Goal: Obtain resource: Download file/media

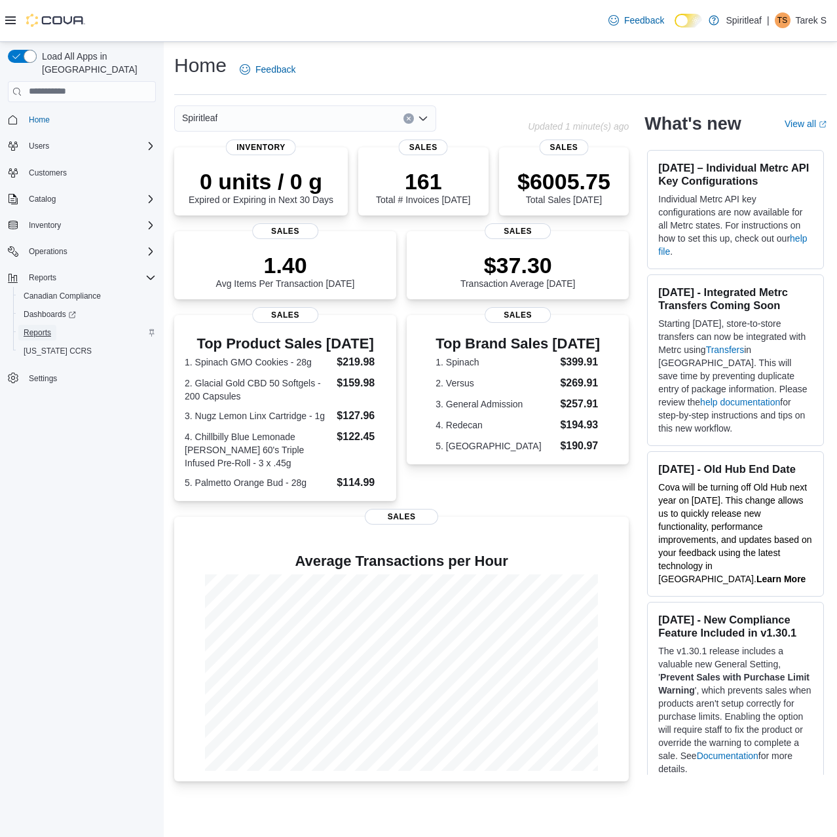
click at [41, 328] on span "Reports" at bounding box center [38, 333] width 28 height 10
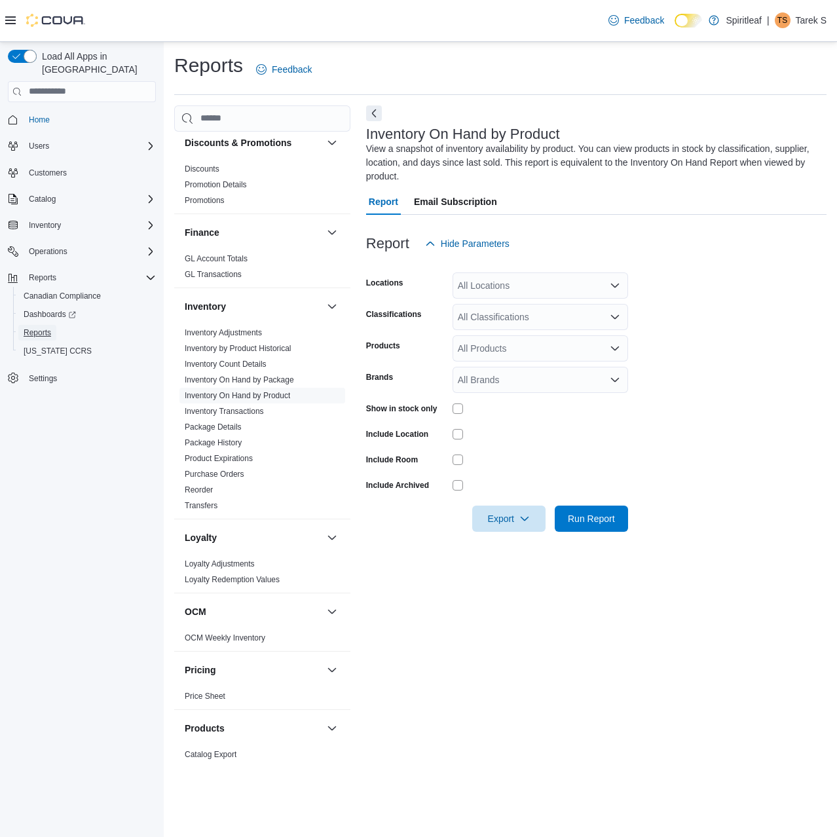
scroll to position [459, 0]
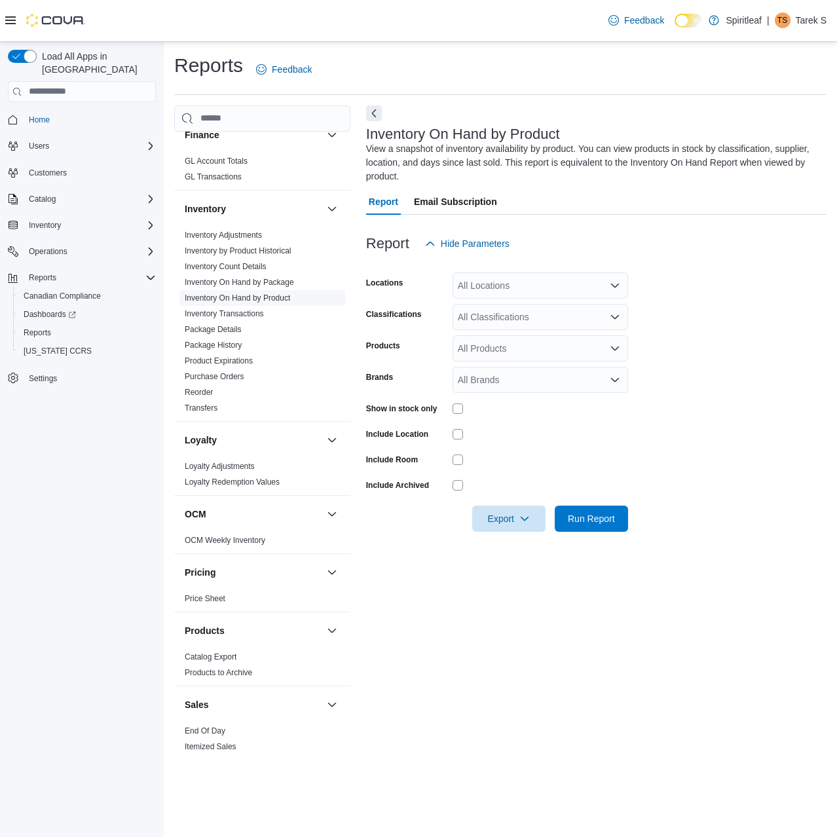
click at [261, 293] on link "Inventory On Hand by Product" at bounding box center [237, 297] width 105 height 9
click at [514, 288] on div "All Locations" at bounding box center [541, 286] width 176 height 26
type input "***"
click at [538, 302] on span "104 - Kelowna" at bounding box center [529, 307] width 59 height 13
drag, startPoint x: 686, startPoint y: 299, endPoint x: 551, endPoint y: 308, distance: 135.2
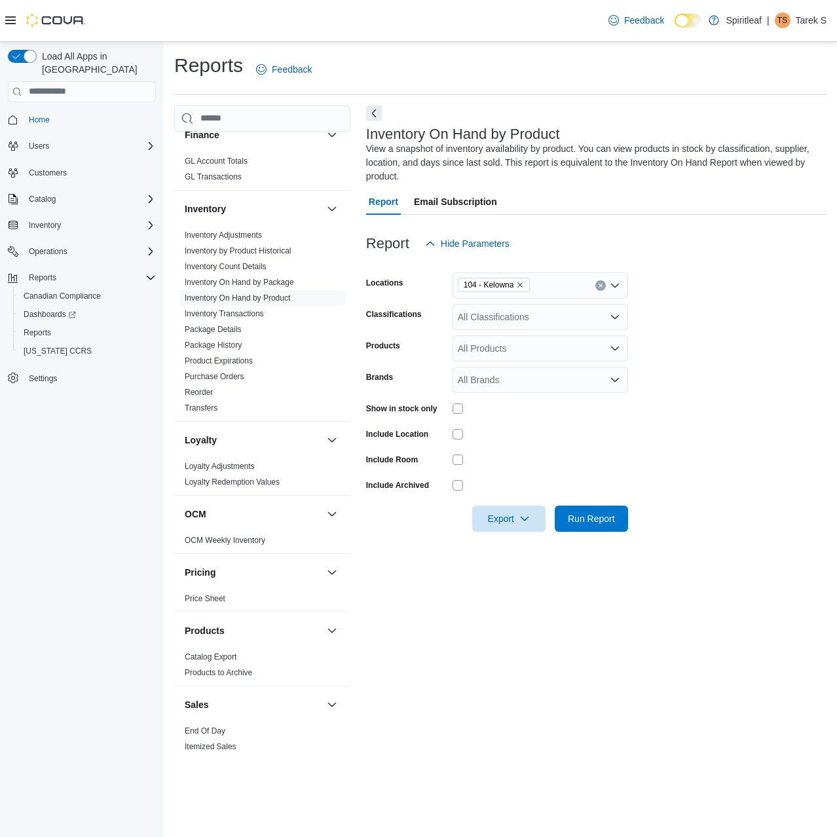
click at [683, 299] on form "Locations 104 - Kelowna Classifications All Classifications Products All Produc…" at bounding box center [596, 394] width 461 height 275
click at [500, 309] on div "All Classifications" at bounding box center [541, 317] width 176 height 26
click at [774, 334] on form "Locations 104 - Kelowna Classifications All Classifications Products All Produc…" at bounding box center [596, 394] width 461 height 275
click at [552, 432] on div at bounding box center [541, 434] width 176 height 10
click at [499, 519] on span "Export" at bounding box center [509, 518] width 58 height 26
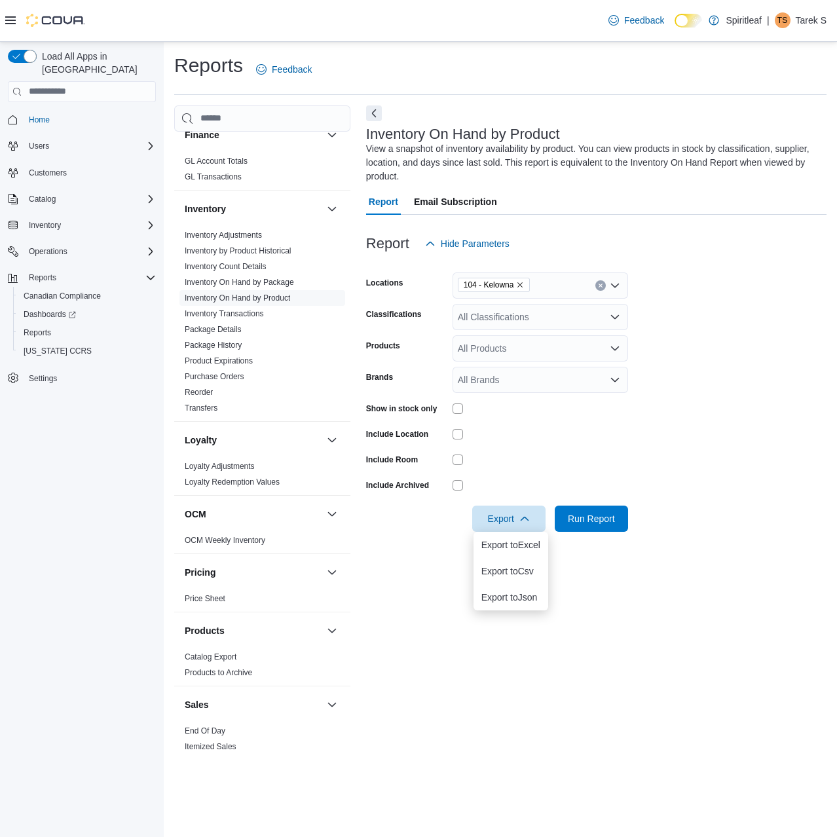
click at [550, 460] on div at bounding box center [541, 460] width 176 height 10
click at [529, 425] on div at bounding box center [541, 434] width 176 height 20
click at [516, 514] on span "Export" at bounding box center [509, 518] width 58 height 26
click at [520, 548] on span "Export to Excel" at bounding box center [510, 545] width 59 height 10
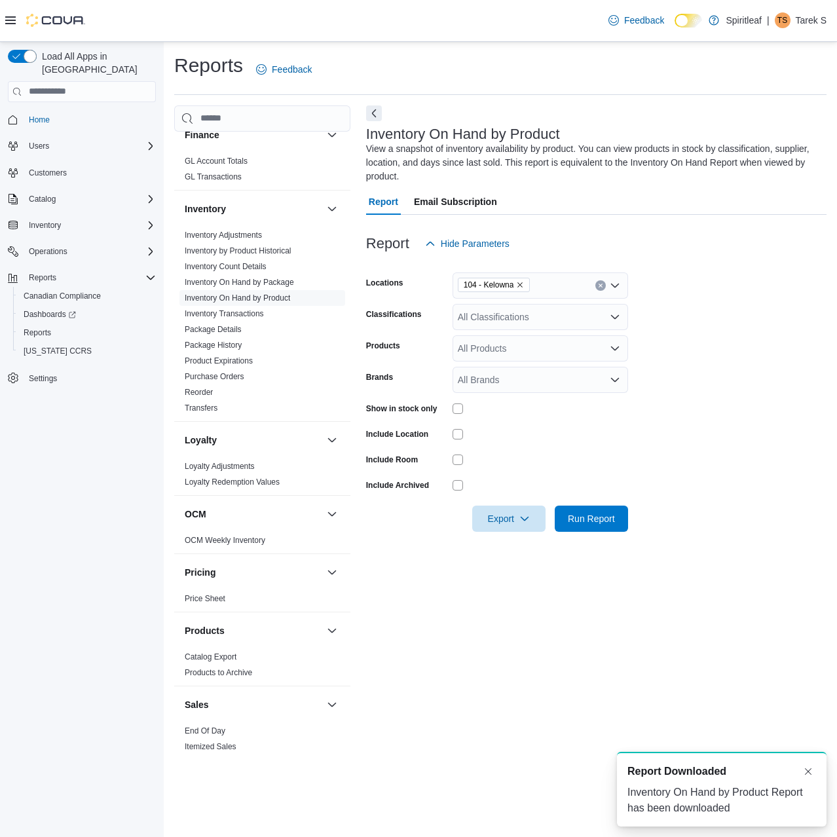
click at [676, 458] on form "Locations 104 - Kelowna Classifications All Classifications Products All Produc…" at bounding box center [596, 394] width 461 height 275
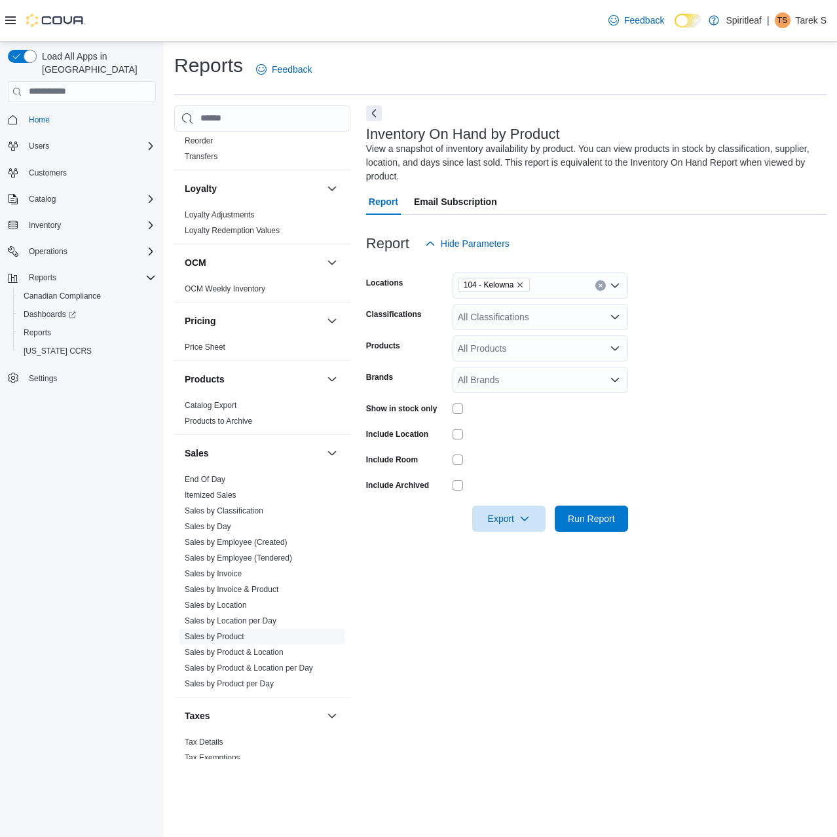
scroll to position [725, 0]
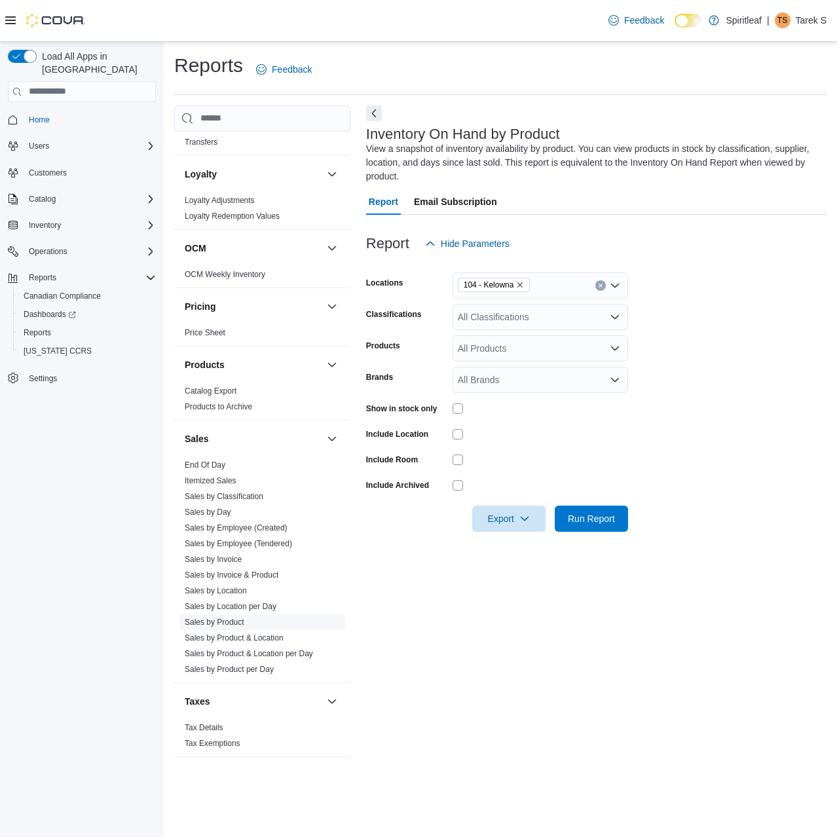
click at [222, 618] on link "Sales by Product" at bounding box center [215, 622] width 60 height 9
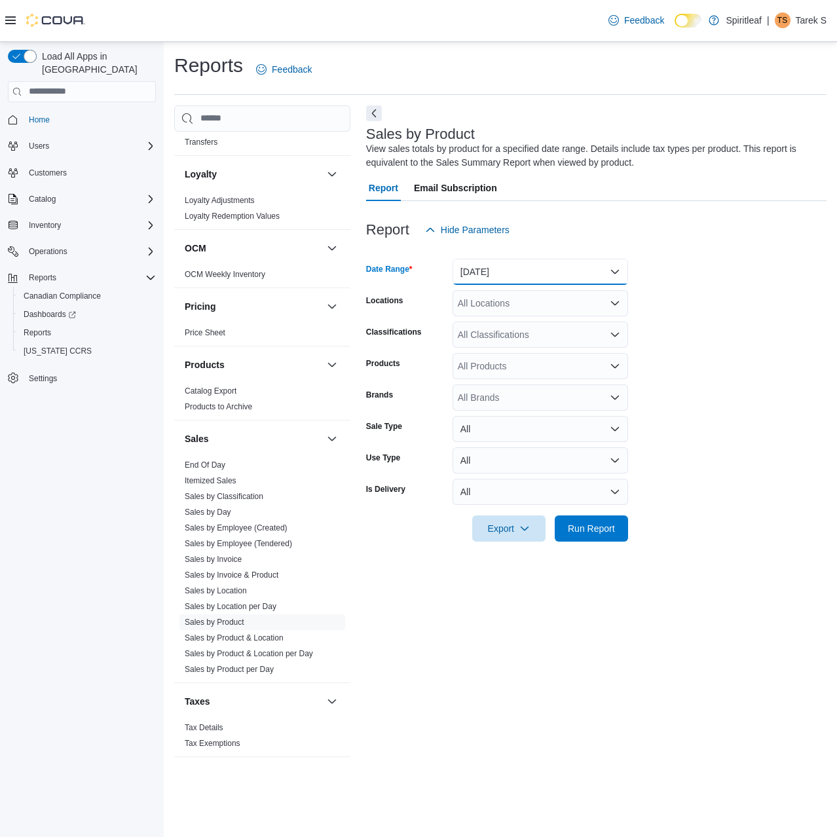
click at [528, 278] on button "Yesterday" at bounding box center [541, 272] width 176 height 26
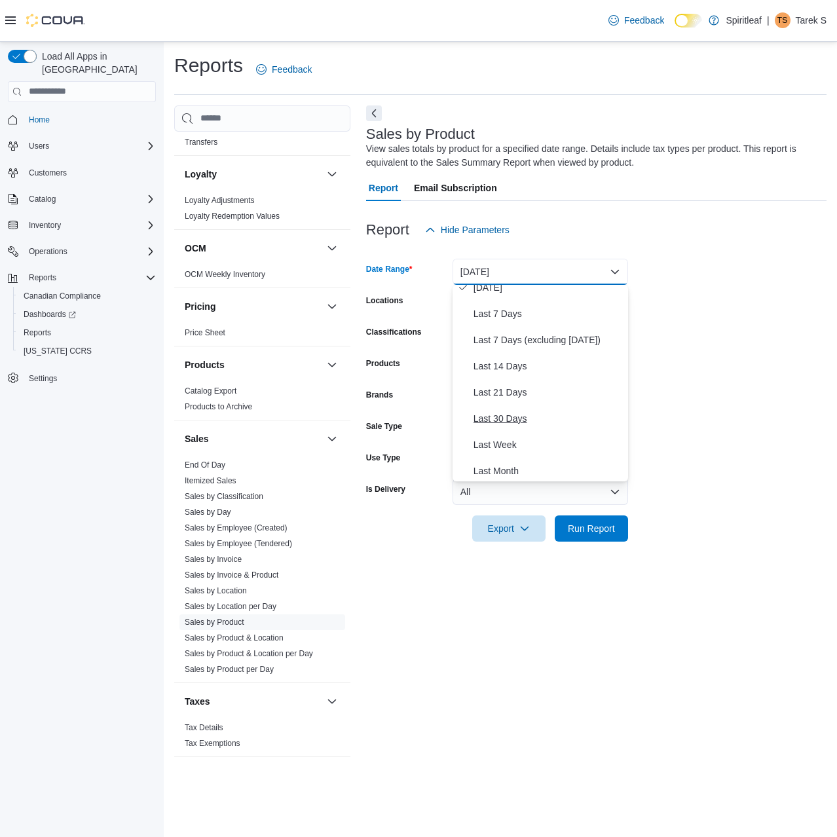
scroll to position [66, 0]
click at [502, 413] on span "Last 30 Days" at bounding box center [548, 416] width 149 height 16
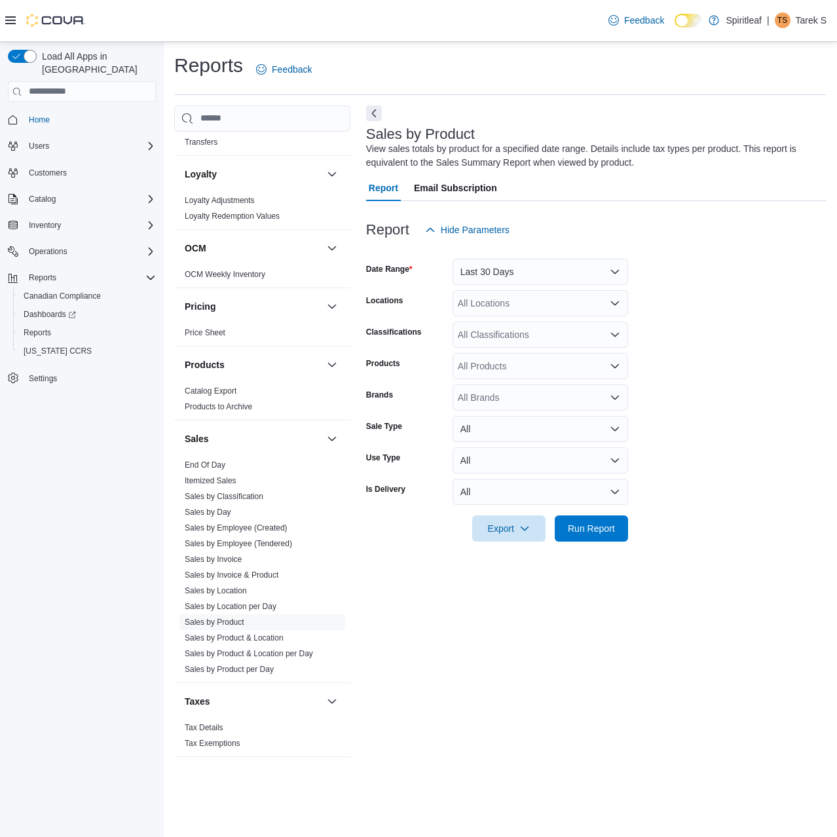
drag, startPoint x: 744, startPoint y: 361, endPoint x: 663, endPoint y: 337, distance: 84.0
click at [730, 354] on form "Date Range Last 30 Days Locations All Locations Classifications All Classificat…" at bounding box center [596, 392] width 461 height 299
click at [537, 305] on div "All Locations" at bounding box center [541, 303] width 176 height 26
type input "***"
click at [528, 320] on span "104 - Kelowna" at bounding box center [529, 325] width 59 height 13
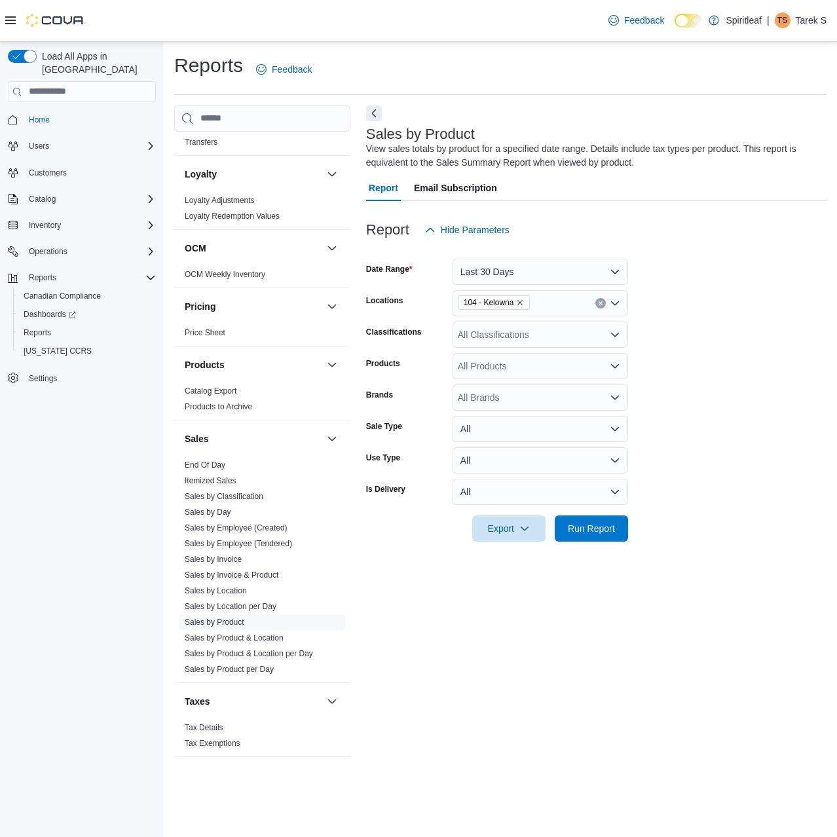
click at [709, 322] on form "Date Range Last 30 Days Locations 104 - Kelowna Classifications All Classificat…" at bounding box center [596, 392] width 461 height 299
click at [514, 526] on span "Export" at bounding box center [509, 528] width 58 height 26
click at [529, 556] on span "Export to Excel" at bounding box center [510, 555] width 59 height 10
click at [787, 456] on form "Date Range Last 30 Days Locations 104 - Kelowna Classifications All Classificat…" at bounding box center [596, 392] width 461 height 299
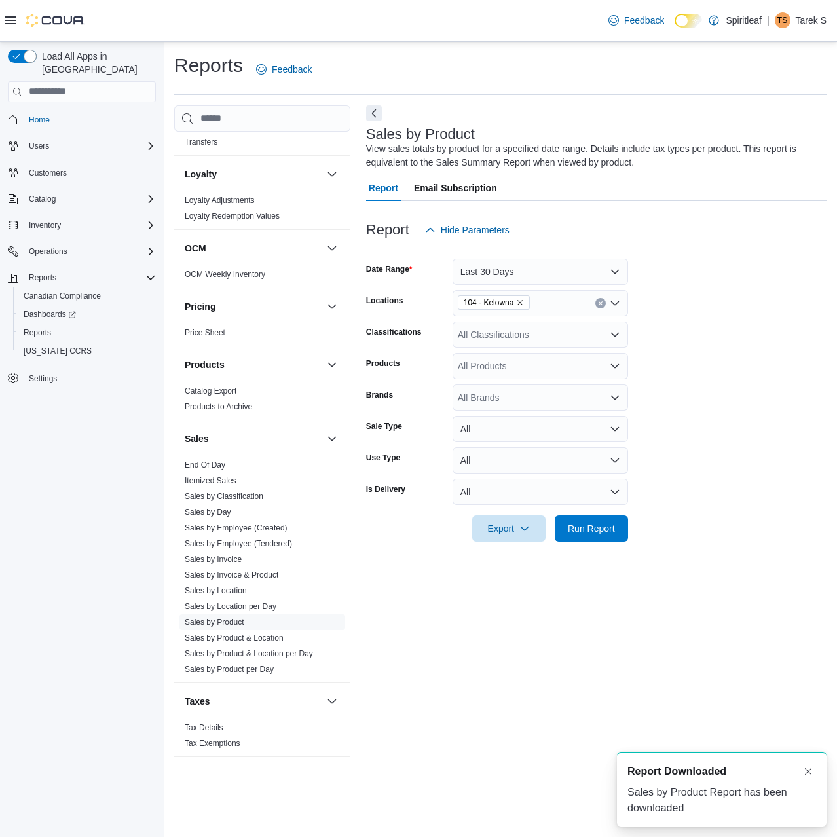
scroll to position [0, 0]
drag, startPoint x: 693, startPoint y: 380, endPoint x: 693, endPoint y: 329, distance: 51.1
click at [693, 380] on form "Date Range Last 30 Days Locations 104 - Kelowna Classifications All Classificat…" at bounding box center [596, 392] width 461 height 299
click at [659, 83] on div "Reports Feedback" at bounding box center [500, 69] width 652 height 34
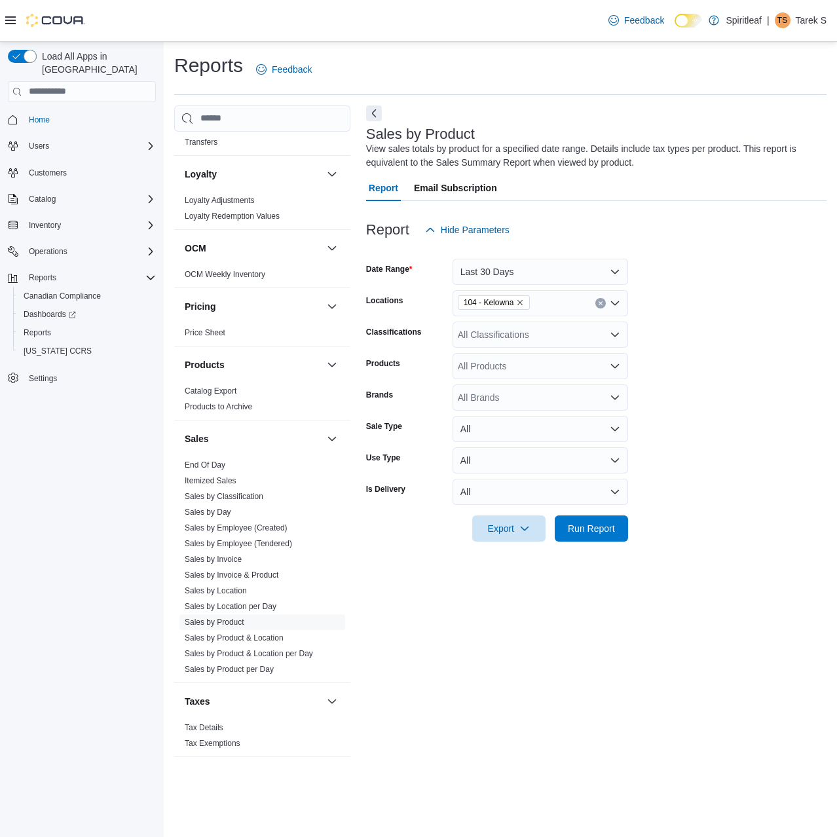
click at [779, 314] on form "Date Range Last 30 Days Locations 104 - Kelowna Classifications All Classificat…" at bounding box center [596, 392] width 461 height 299
drag, startPoint x: 676, startPoint y: 242, endPoint x: 687, endPoint y: 258, distance: 18.9
click at [674, 246] on div "Report Hide Parameters Date Range Last 30 Days Locations 104 - Kelowna Classifi…" at bounding box center [596, 379] width 461 height 356
